Goal: Task Accomplishment & Management: Use online tool/utility

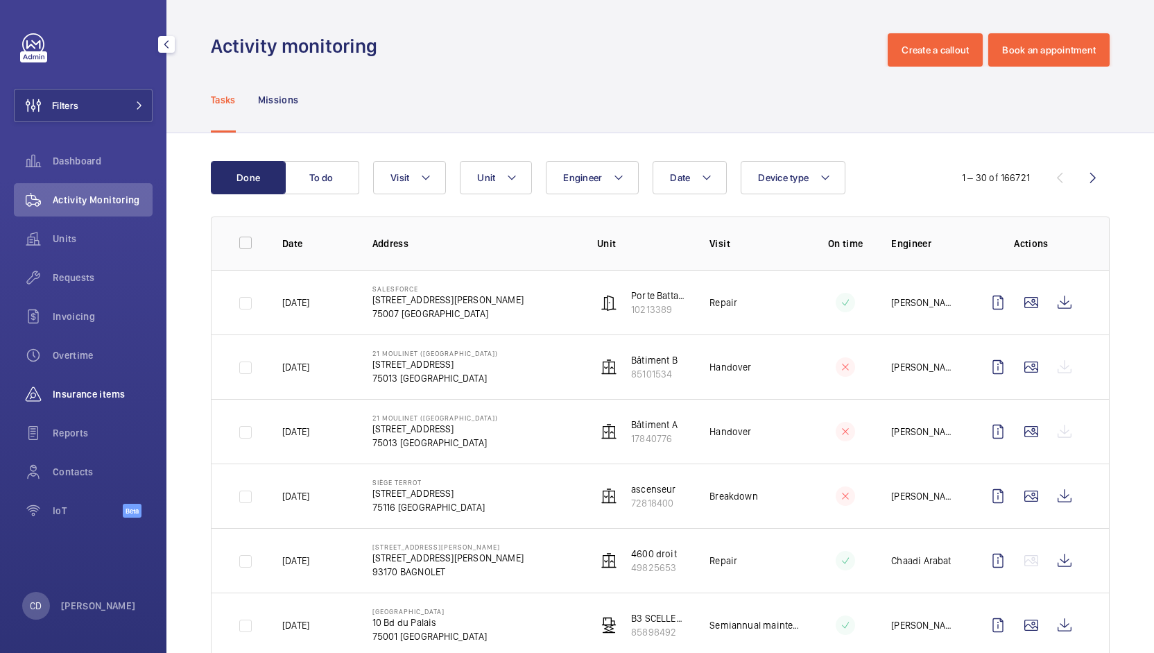
click at [96, 393] on span "Insurance items" at bounding box center [103, 394] width 100 height 14
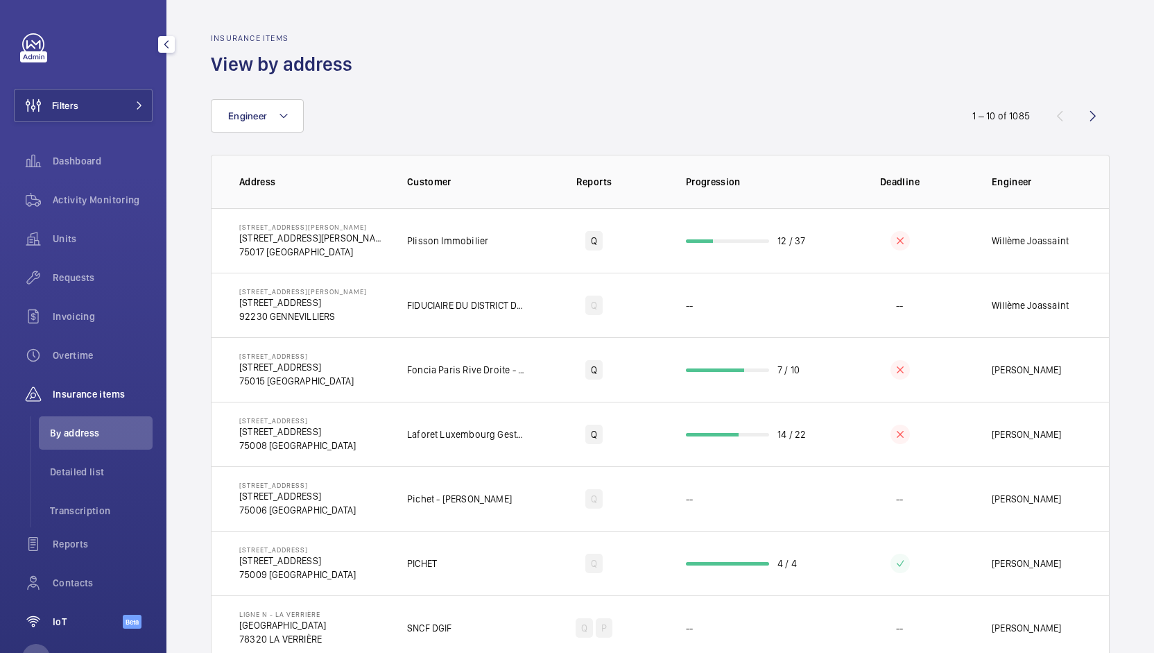
scroll to position [51, 0]
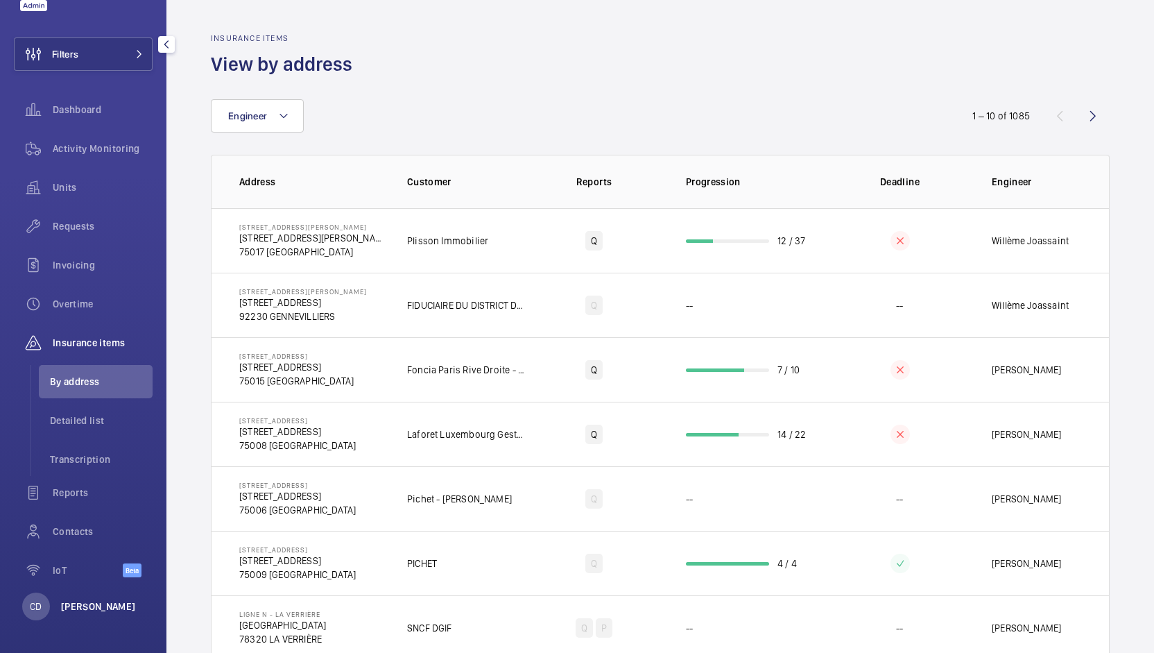
click at [92, 607] on p "[PERSON_NAME]" at bounding box center [98, 606] width 75 height 14
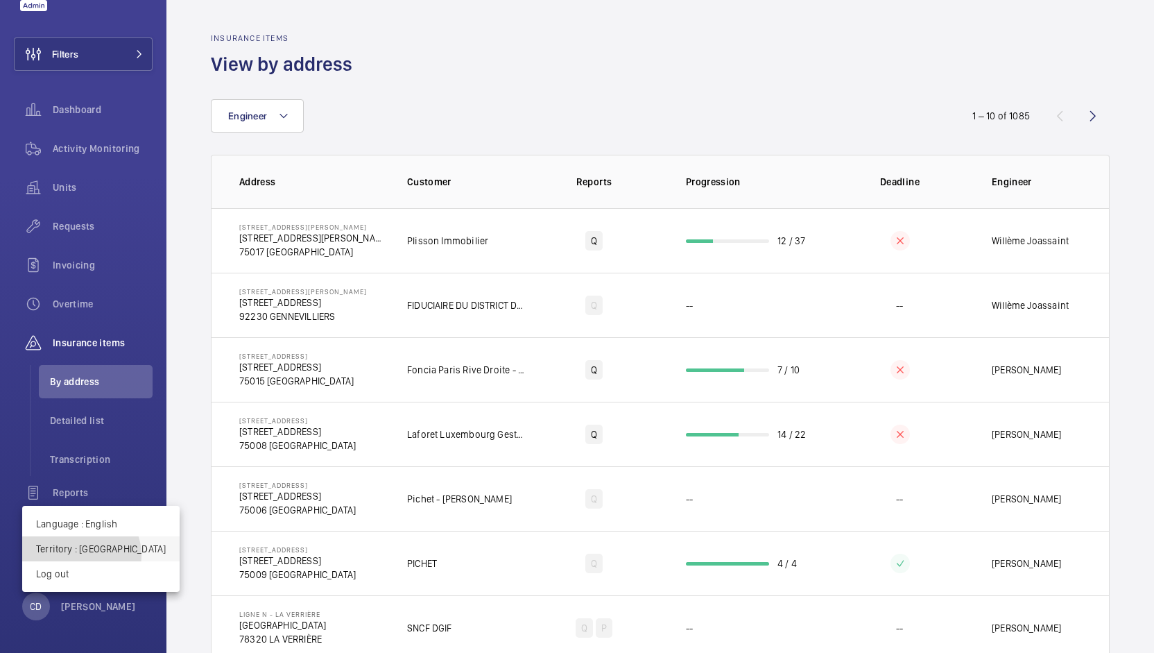
click at [80, 556] on p "Territory : [GEOGRAPHIC_DATA]" at bounding box center [101, 549] width 130 height 14
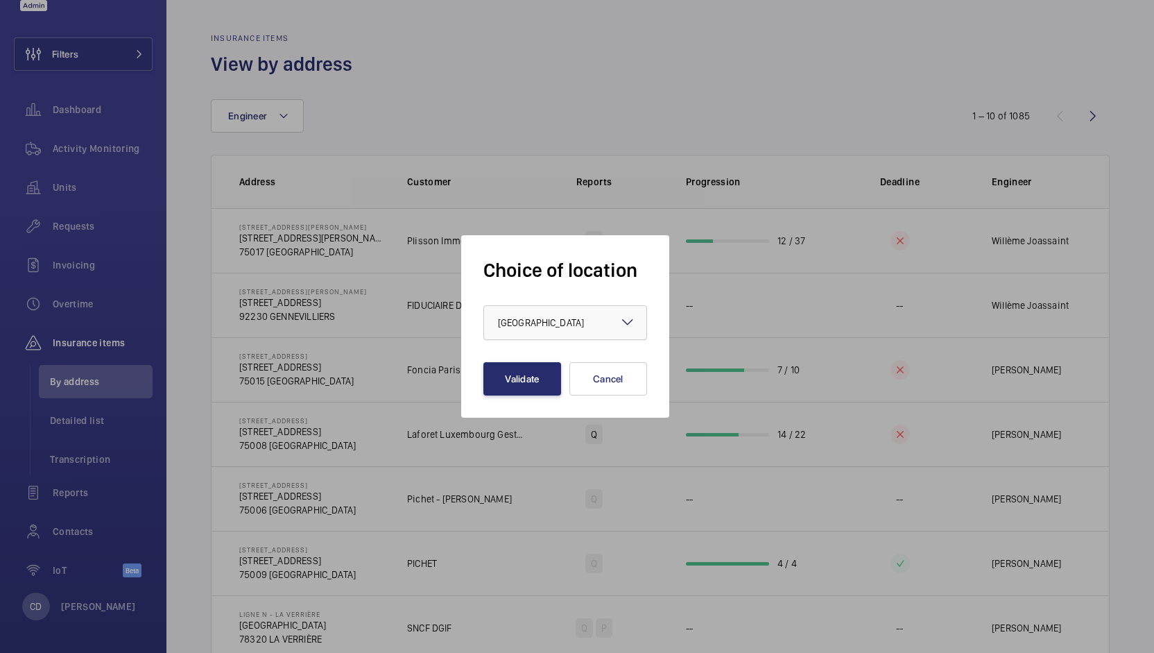
click at [530, 323] on div "× [GEOGRAPHIC_DATA]" at bounding box center [558, 323] width 121 height 14
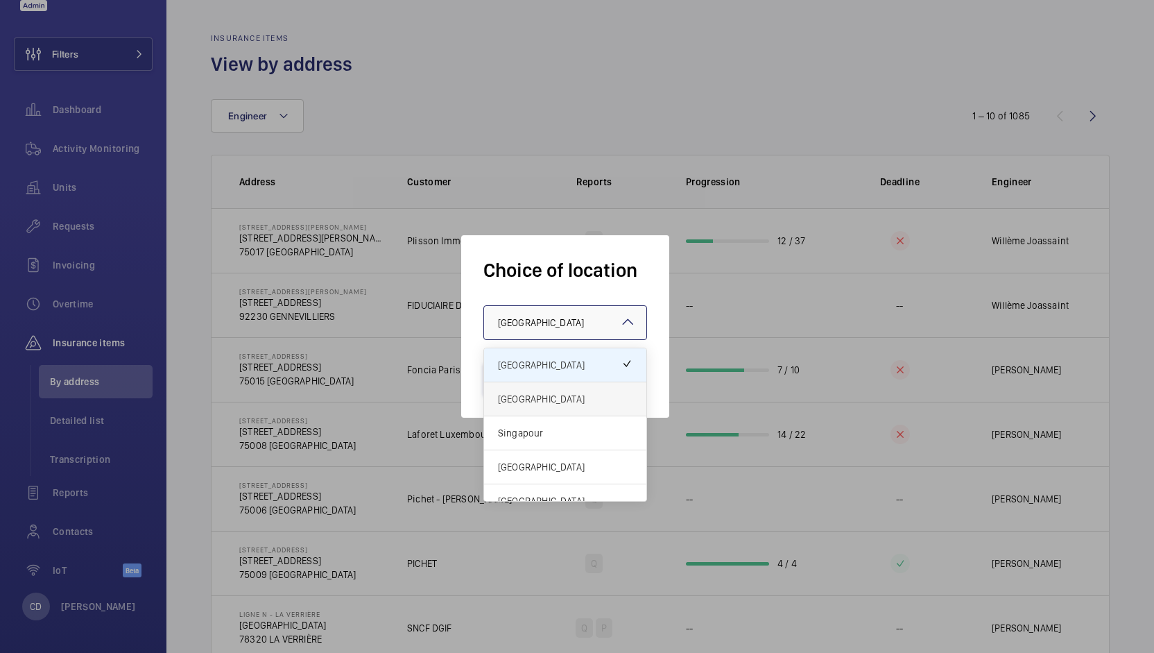
click at [545, 398] on span "[GEOGRAPHIC_DATA]" at bounding box center [565, 399] width 135 height 14
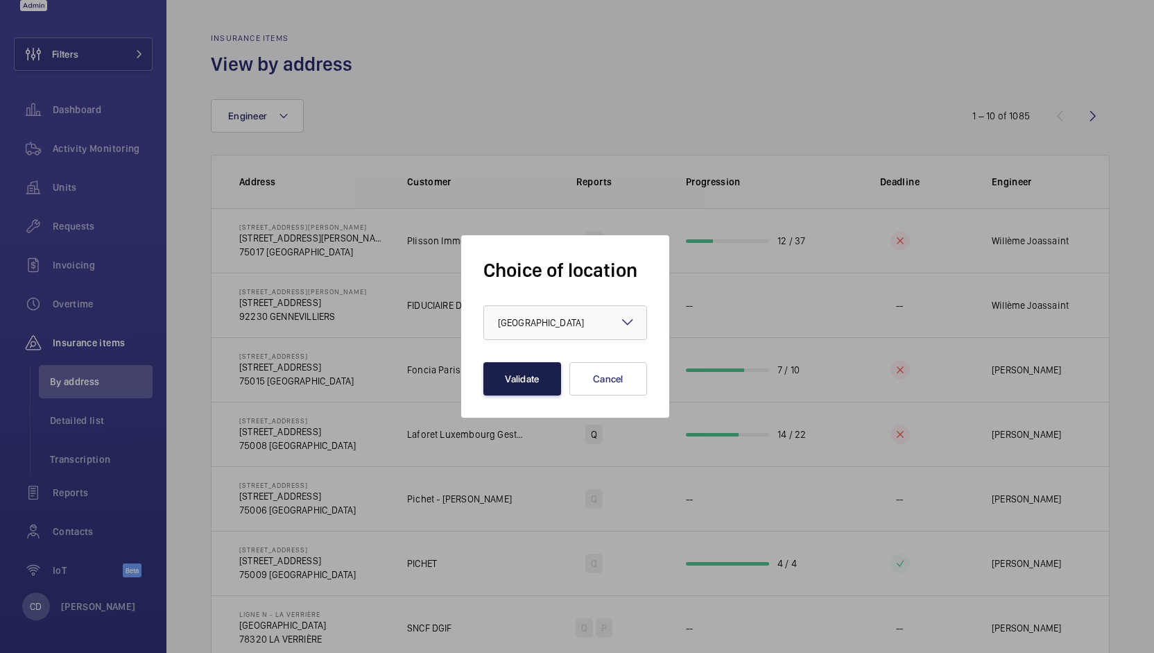
click at [524, 379] on button "Validate" at bounding box center [523, 378] width 78 height 33
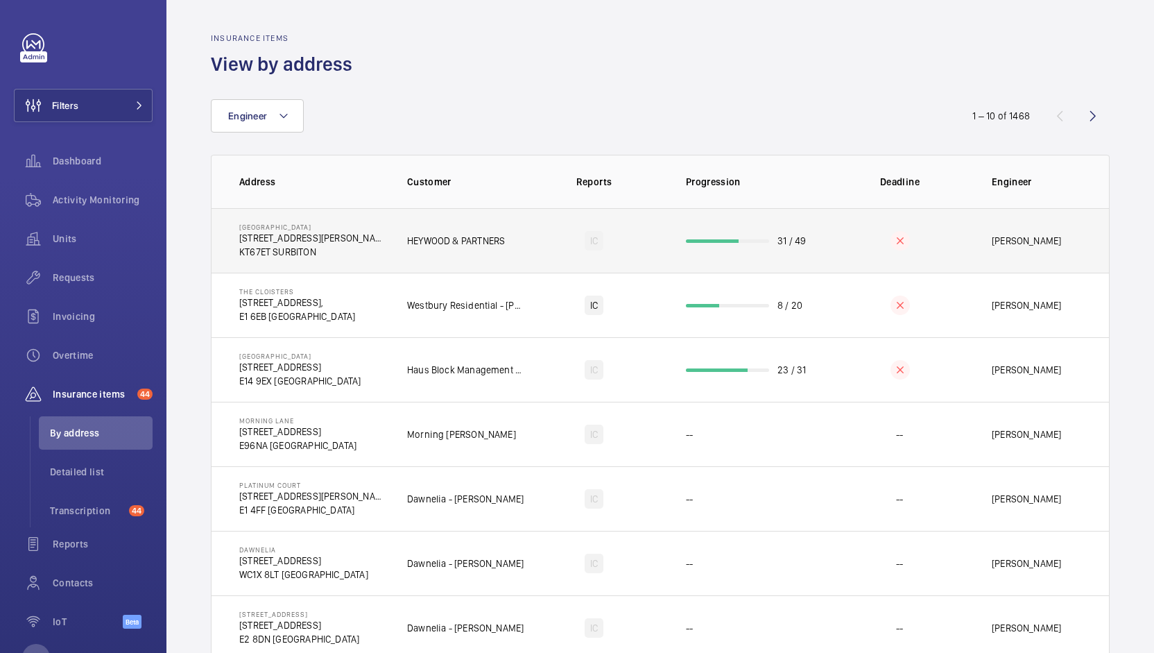
click at [513, 241] on td "HEYWOOD & PARTNERS" at bounding box center [454, 240] width 139 height 65
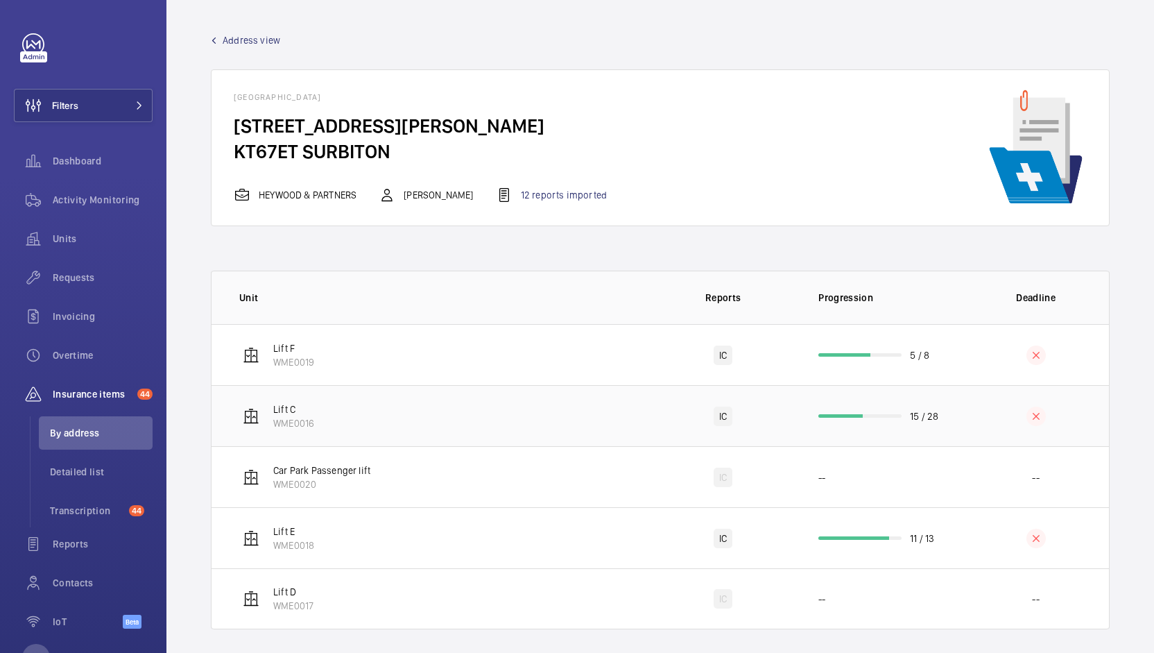
scroll to position [8, 0]
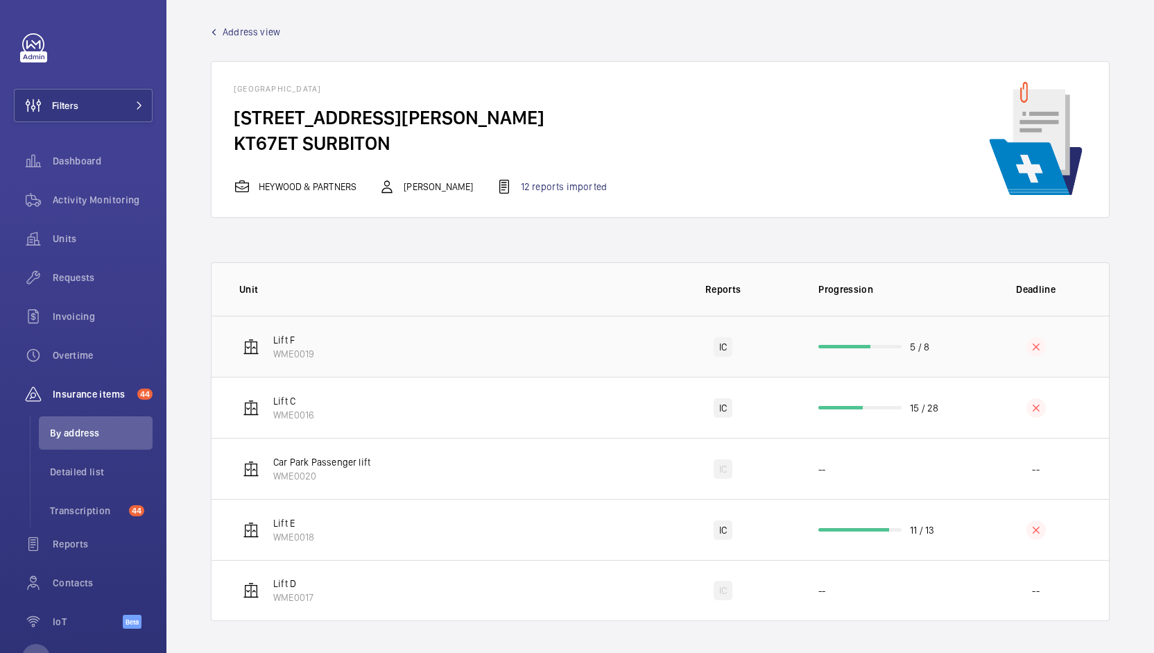
click at [846, 341] on td "5 / 8" at bounding box center [879, 346] width 166 height 61
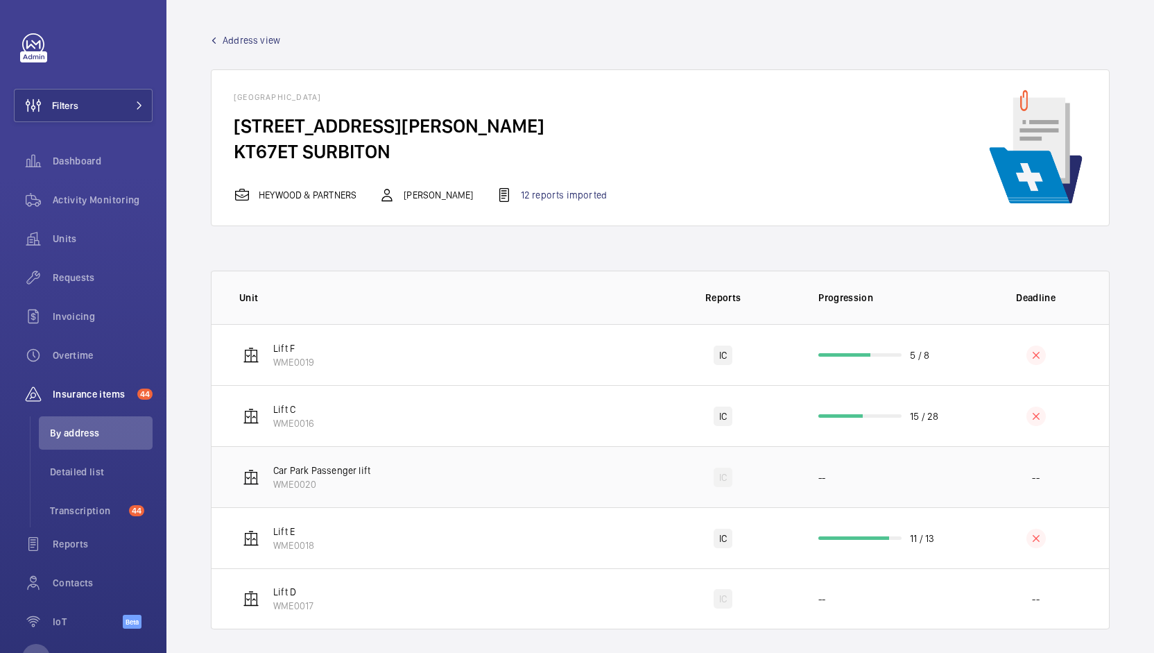
scroll to position [8, 0]
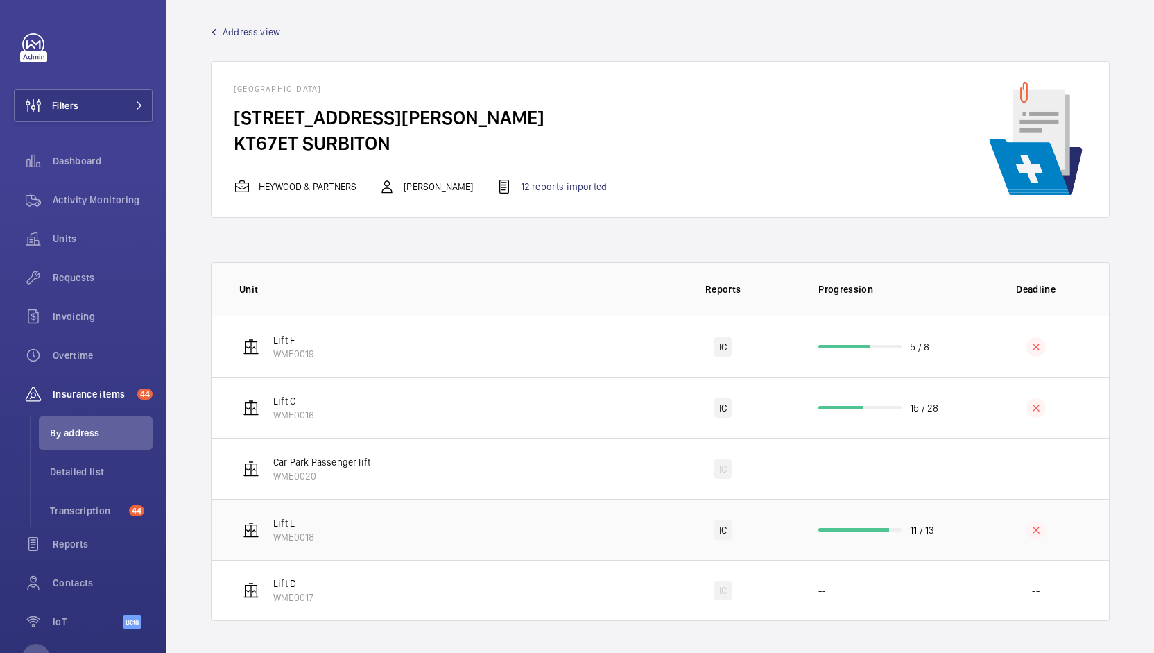
click at [554, 524] on td "Lift E WME0018" at bounding box center [431, 529] width 438 height 61
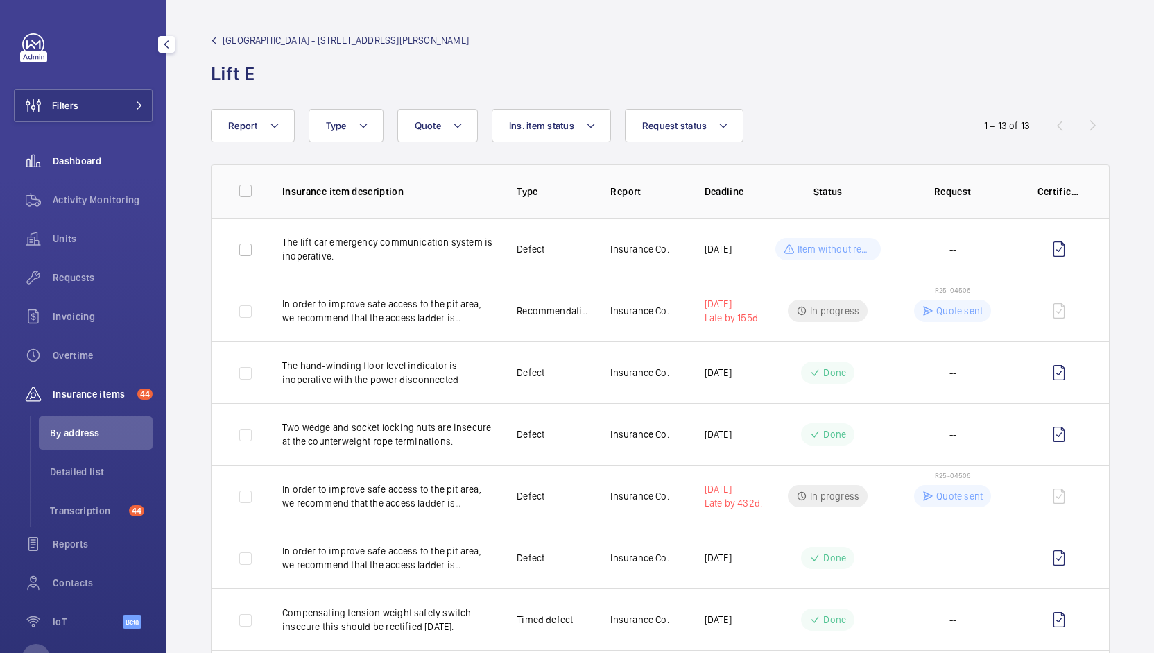
click at [69, 164] on span "Dashboard" at bounding box center [103, 161] width 100 height 14
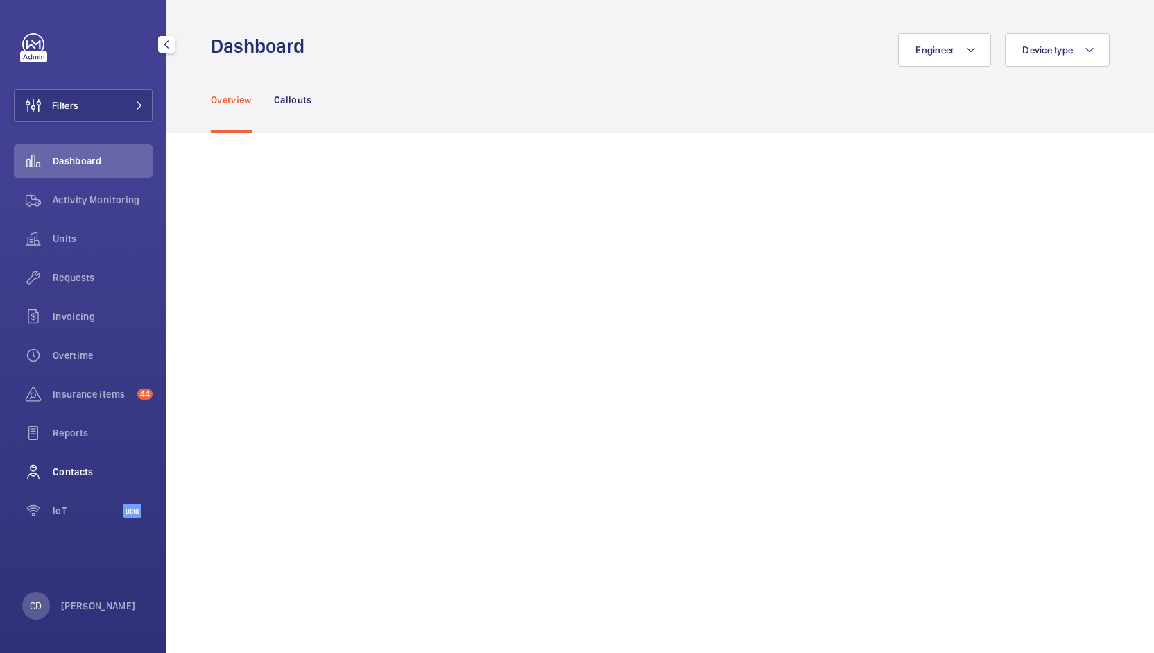
click at [76, 474] on span "Contacts" at bounding box center [103, 472] width 100 height 14
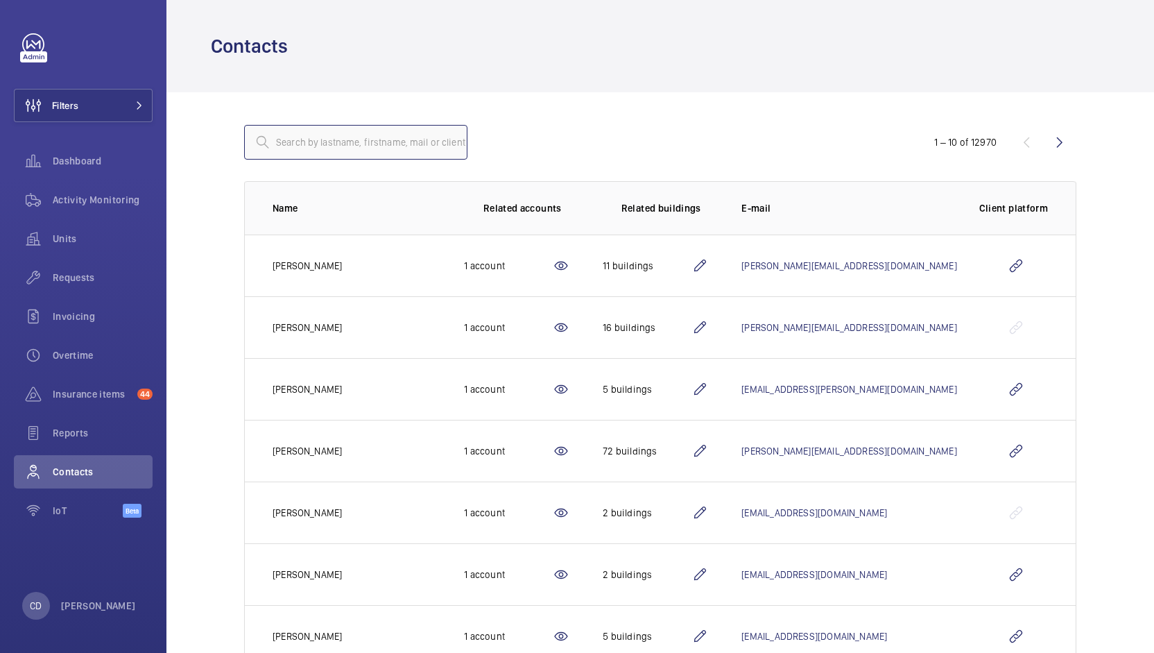
click at [345, 144] on input "text" at bounding box center [355, 142] width 223 height 35
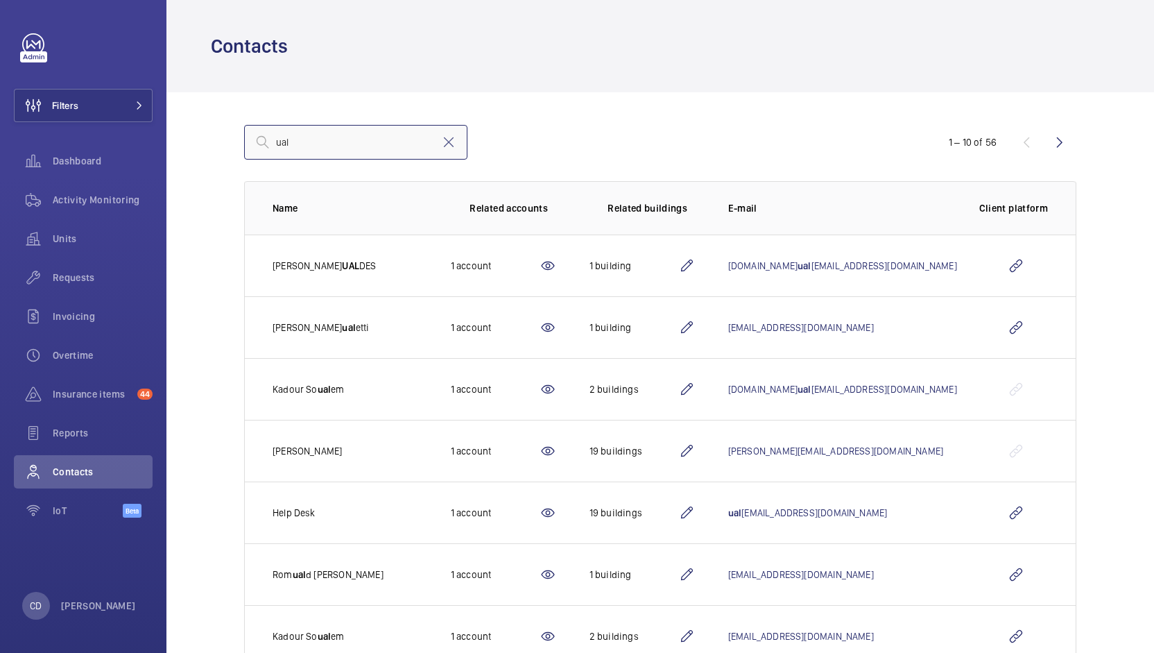
type input "ual"
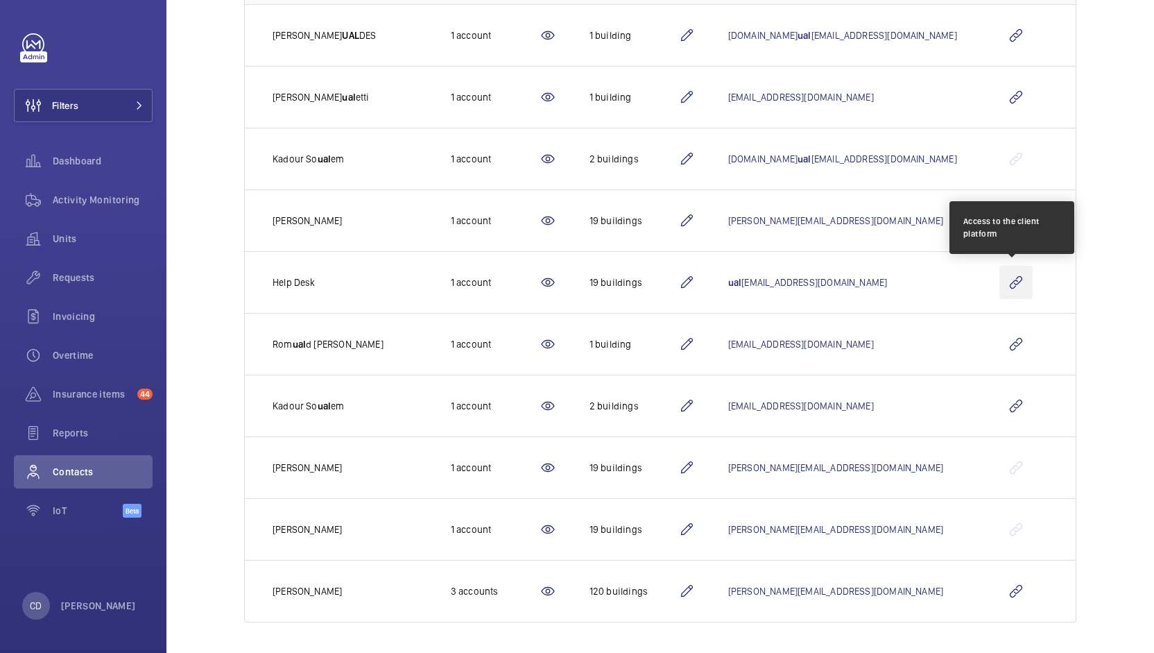
click at [1010, 282] on wm-front-icon-button at bounding box center [1016, 282] width 33 height 33
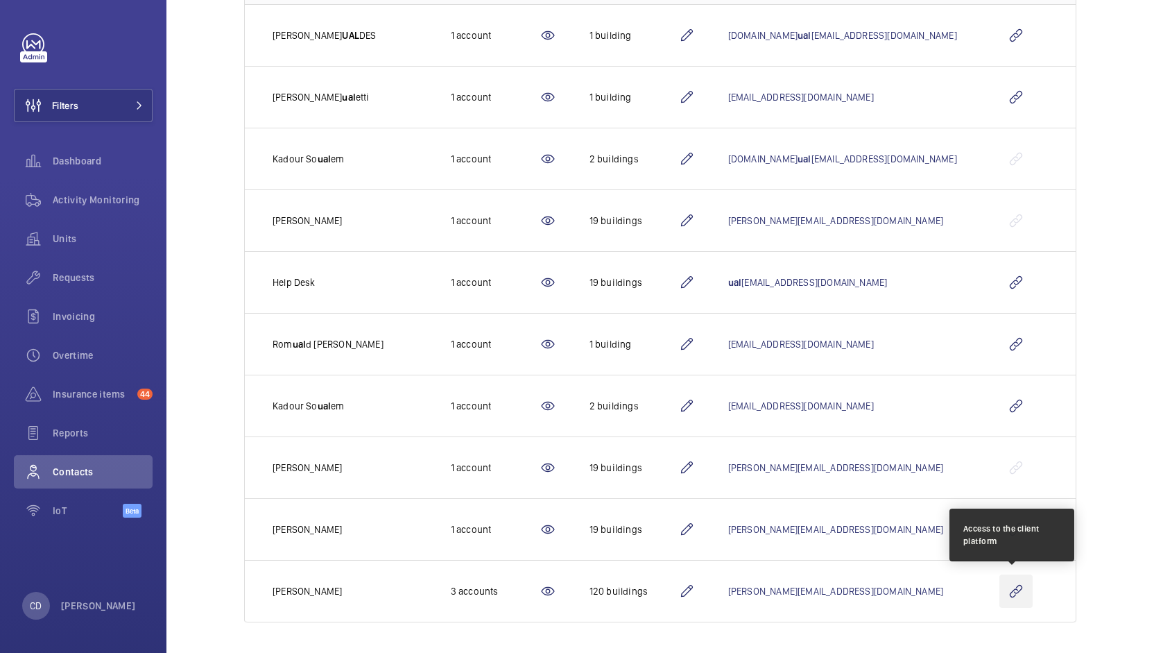
click at [1006, 590] on wm-front-icon-button at bounding box center [1016, 590] width 33 height 33
